Goal: Entertainment & Leisure: Browse casually

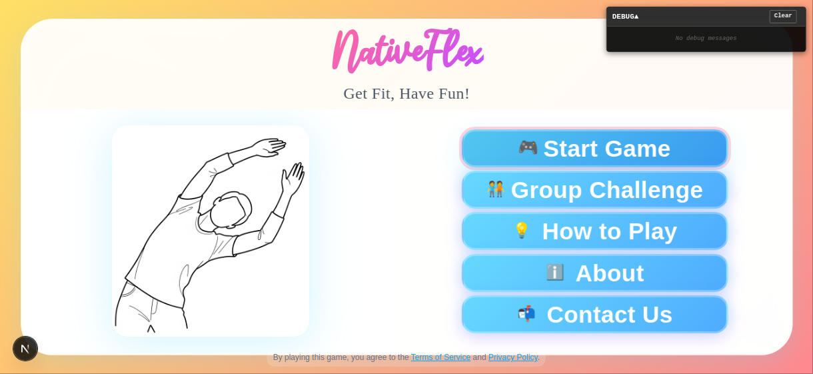
click at [567, 160] on span "Start Game" at bounding box center [606, 148] width 127 height 23
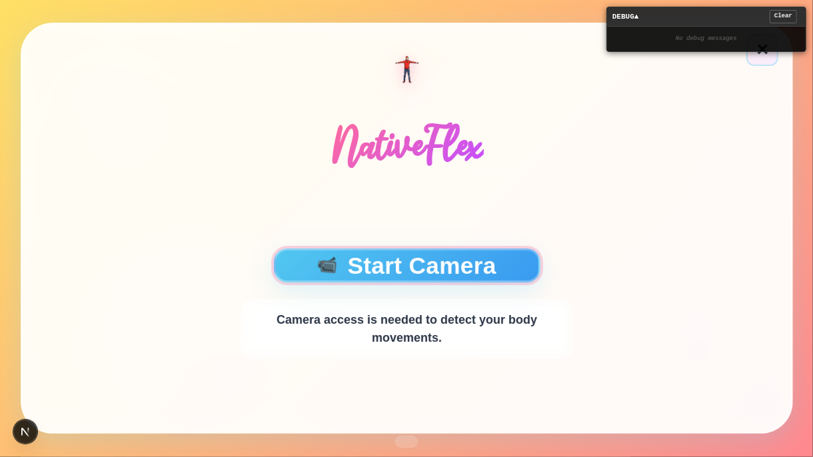
click at [451, 271] on button "📹 Start Camera" at bounding box center [406, 266] width 267 height 34
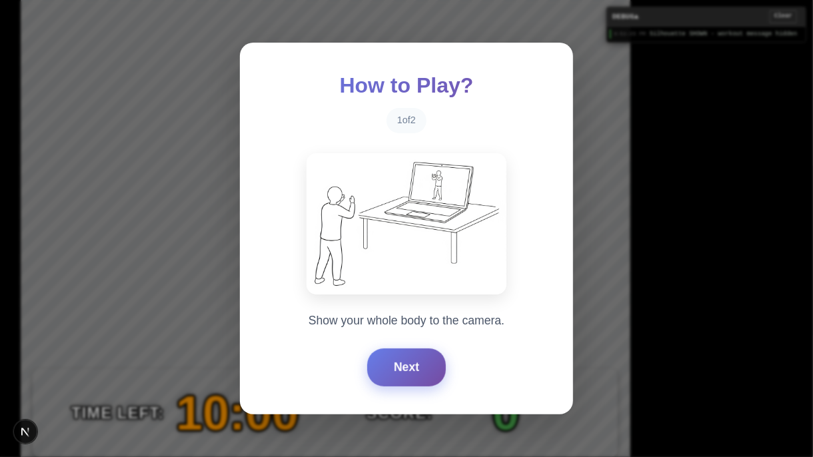
click at [411, 373] on button "Next" at bounding box center [406, 367] width 79 height 37
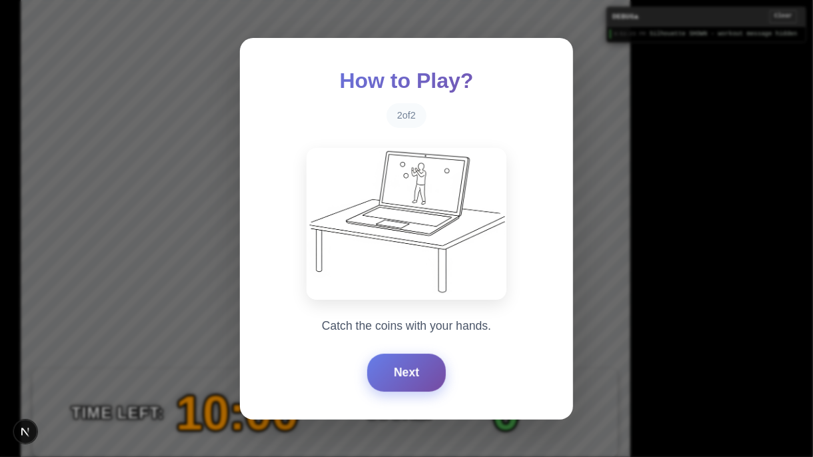
click at [411, 373] on button "Next" at bounding box center [406, 372] width 79 height 37
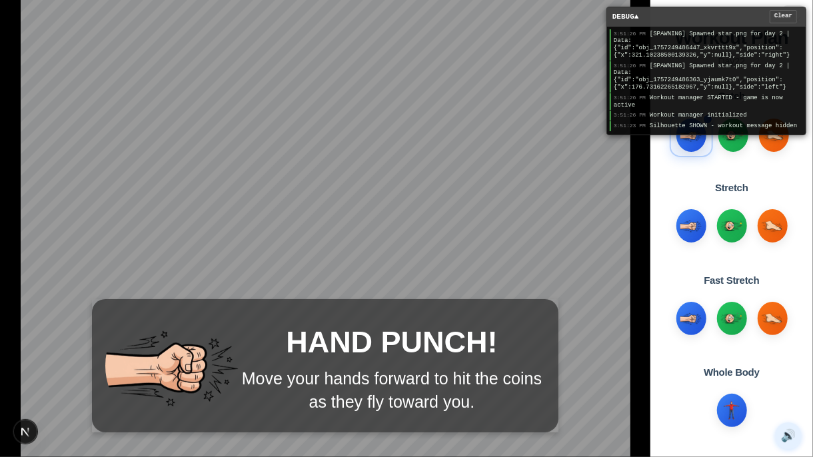
click at [721, 17] on div "DEBUG ▲ Clear" at bounding box center [706, 16] width 199 height 19
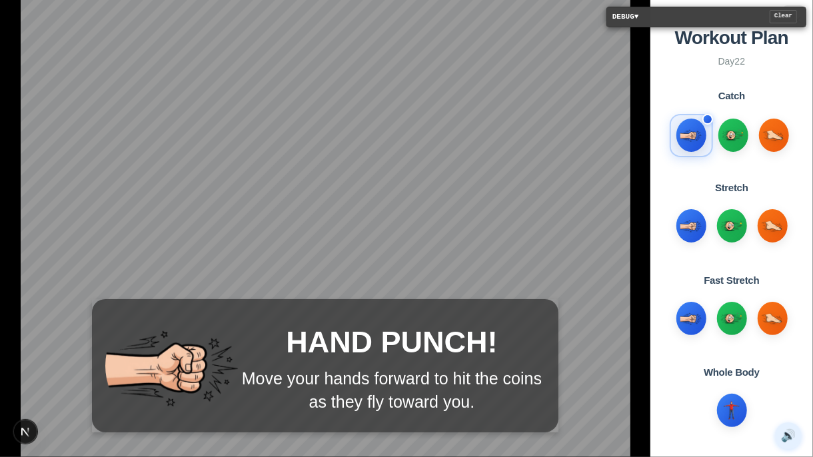
click at [749, 14] on div "DEBUG ▼ Clear" at bounding box center [706, 16] width 199 height 19
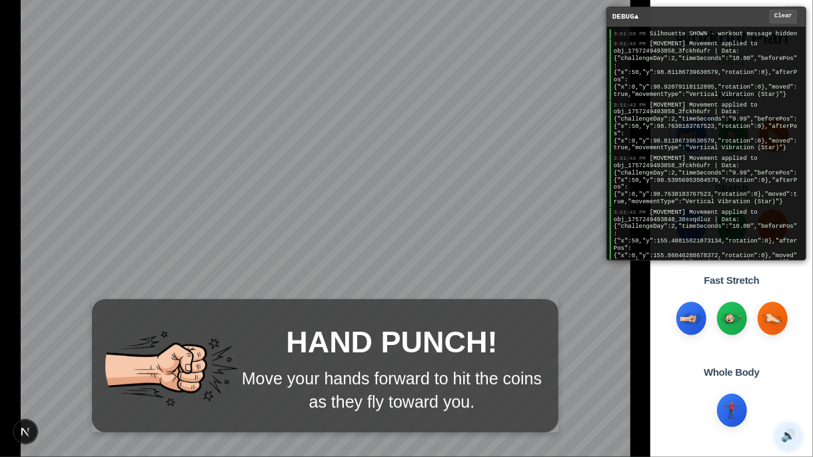
click at [783, 17] on button "Clear" at bounding box center [783, 16] width 27 height 13
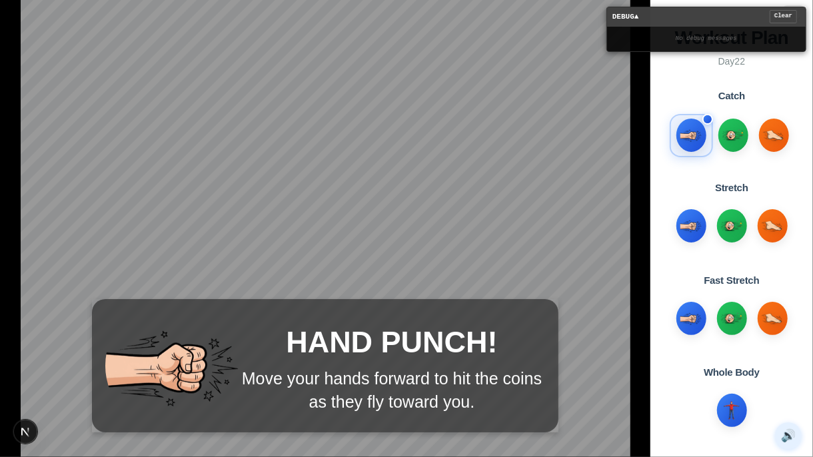
click at [741, 15] on div "DEBUG ▲ Clear" at bounding box center [706, 16] width 199 height 19
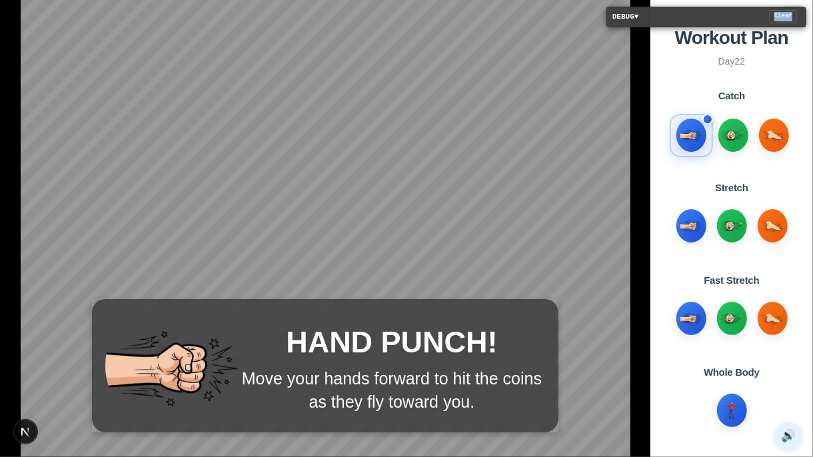
click at [741, 15] on div "DEBUG ▼ Clear" at bounding box center [706, 16] width 199 height 19
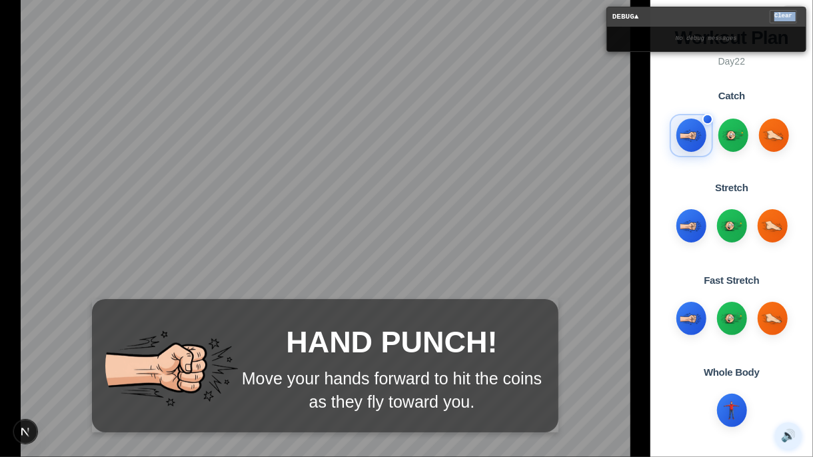
click at [741, 15] on div "DEBUG ▲ Clear" at bounding box center [706, 16] width 199 height 19
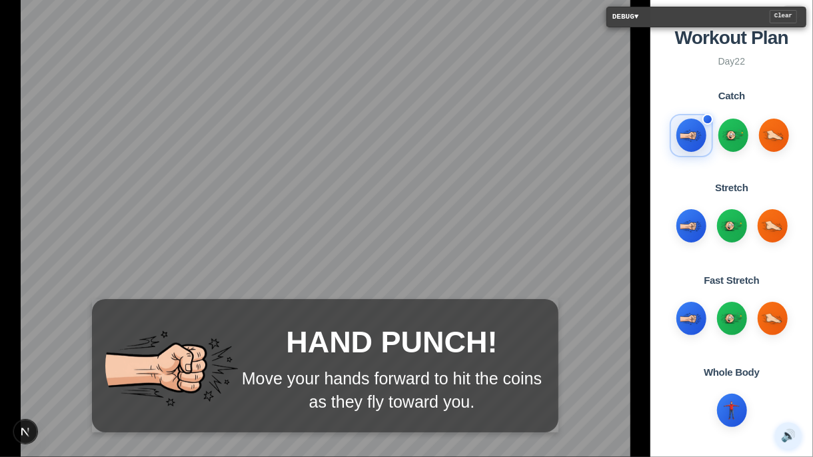
click at [619, 17] on span "DEBUG ▼" at bounding box center [626, 16] width 27 height 11
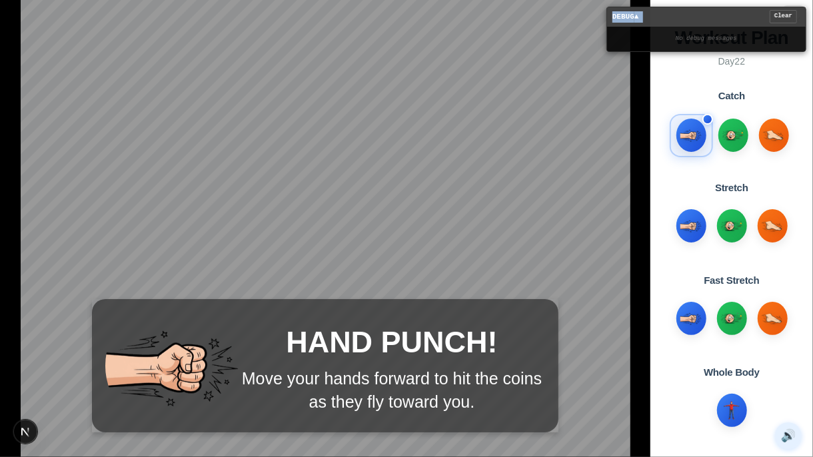
click at [711, 16] on div "DEBUG ▲ Clear" at bounding box center [706, 16] width 199 height 19
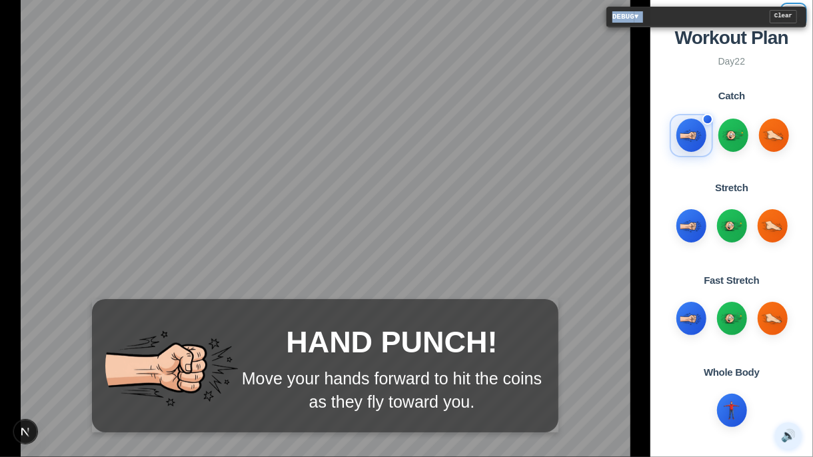
click at [798, 24] on button "×" at bounding box center [793, 14] width 21 height 19
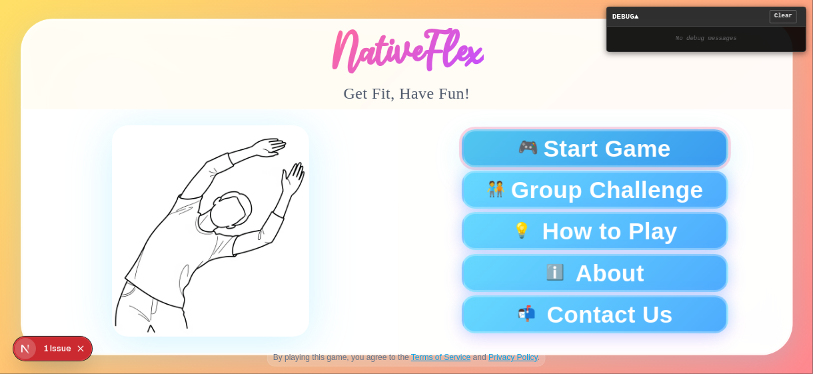
click at [535, 154] on span "🎮" at bounding box center [528, 148] width 22 height 18
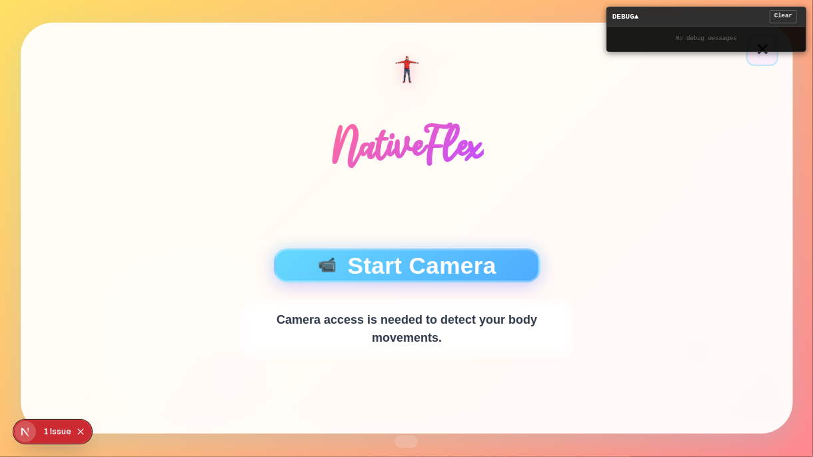
click at [438, 231] on div "📹 Start Camera Camera access is needed to detect your body movements." at bounding box center [407, 304] width 769 height 258
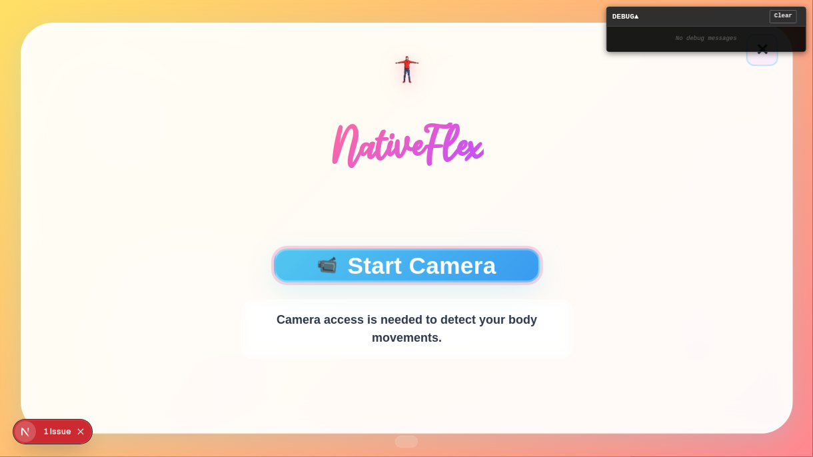
click at [427, 268] on button "📹 Start Camera" at bounding box center [406, 266] width 267 height 34
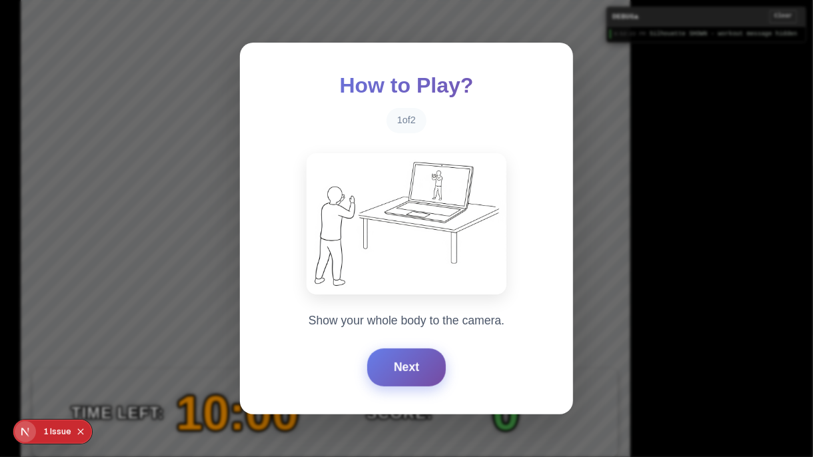
click at [413, 365] on button "Next" at bounding box center [406, 367] width 79 height 37
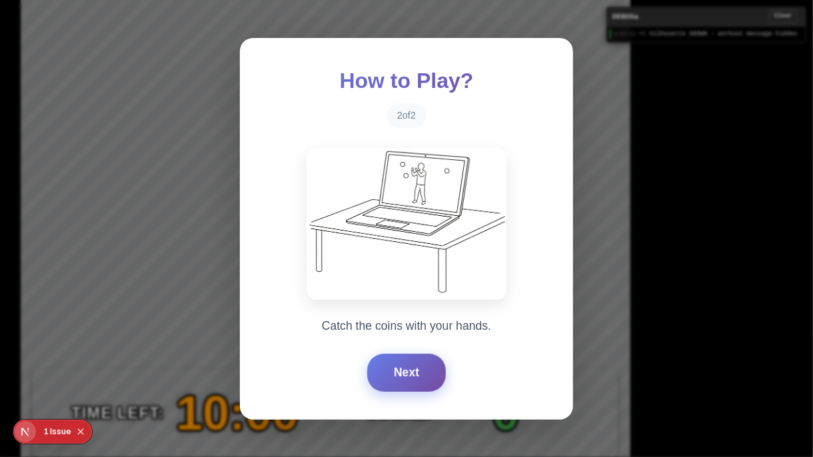
click at [413, 365] on button "Next" at bounding box center [406, 372] width 79 height 37
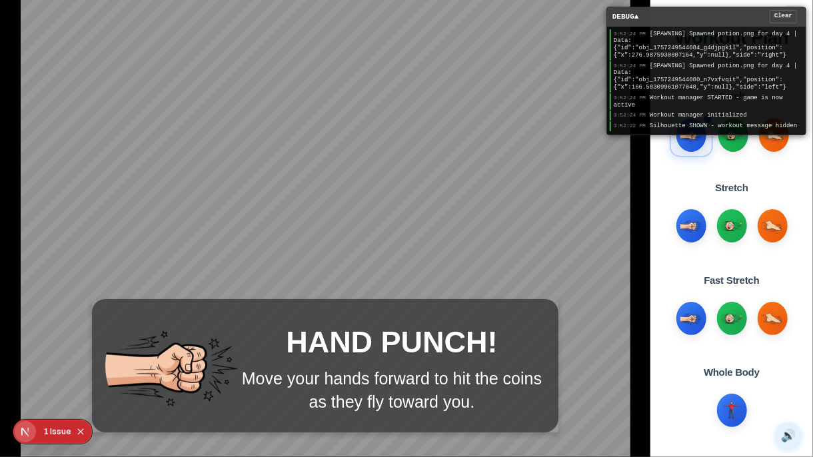
click at [696, 16] on div "DEBUG ▲ Clear" at bounding box center [706, 16] width 199 height 19
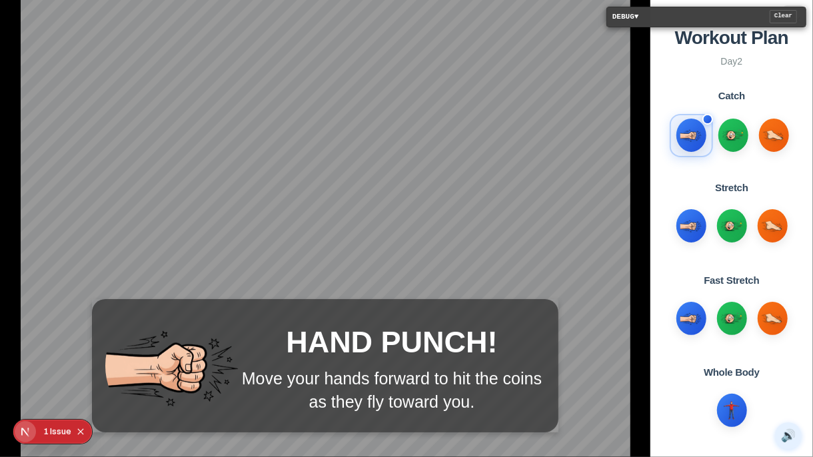
click at [623, 12] on span "DEBUG ▼" at bounding box center [626, 16] width 27 height 11
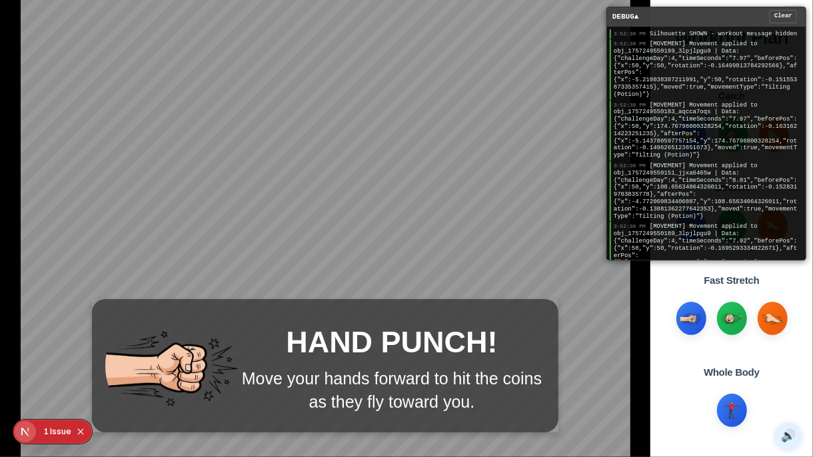
click at [701, 19] on div "DEBUG ▲ Clear" at bounding box center [706, 16] width 199 height 19
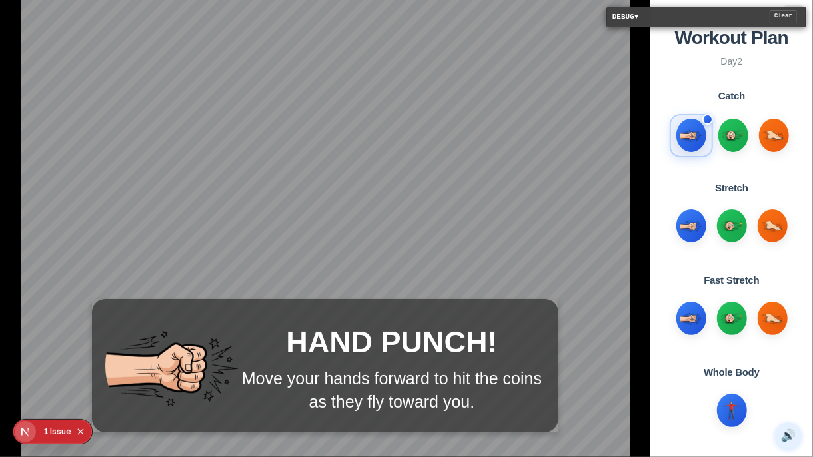
click at [701, 19] on div "DEBUG ▼ Clear" at bounding box center [706, 16] width 199 height 19
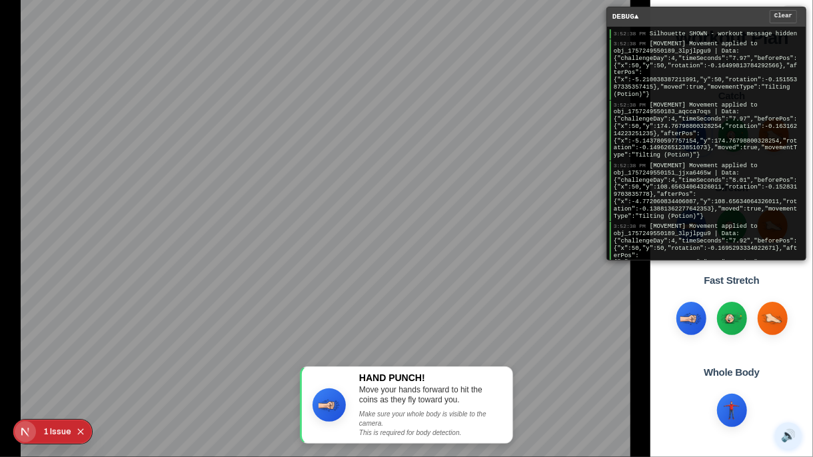
click at [721, 13] on div "DEBUG ▲ Clear" at bounding box center [706, 16] width 199 height 19
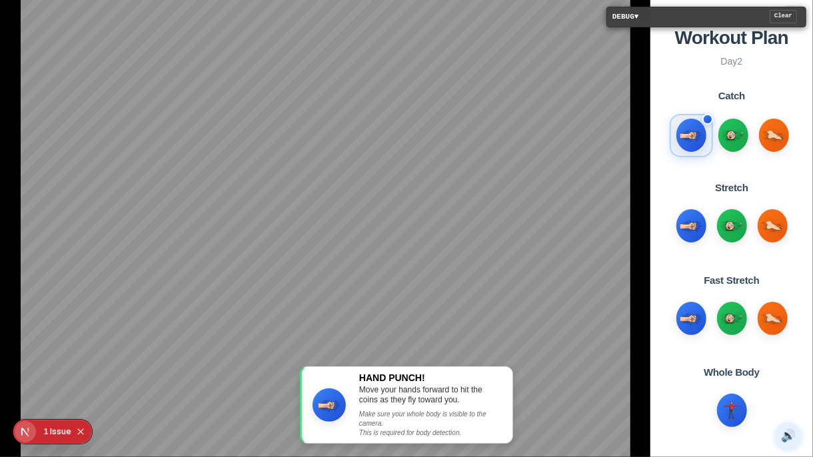
click at [721, 13] on div "DEBUG ▼ Clear" at bounding box center [706, 16] width 199 height 19
